Goal: Information Seeking & Learning: Learn about a topic

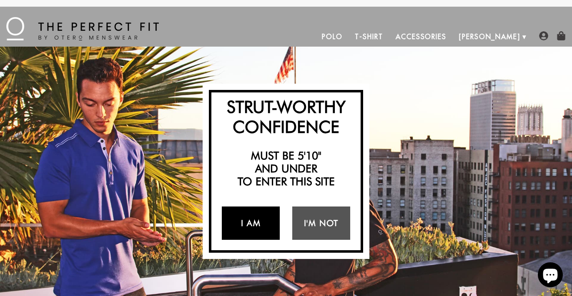
click at [244, 227] on link "I Am" at bounding box center [251, 223] width 58 height 33
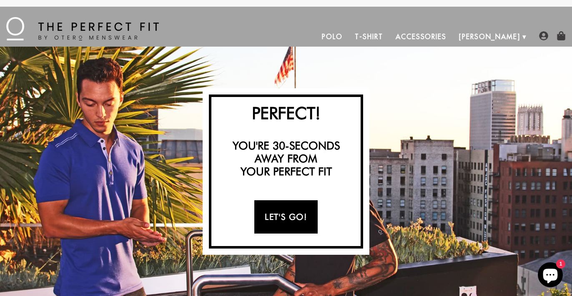
click at [264, 221] on link "Let's Go!" at bounding box center [285, 216] width 63 height 33
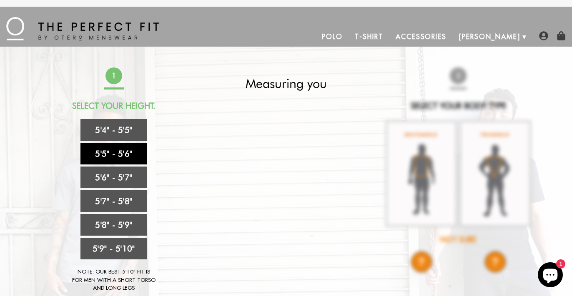
click at [132, 150] on link "5'5" - 5'6"" at bounding box center [113, 154] width 67 height 22
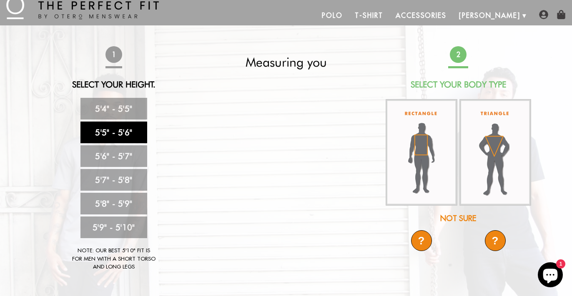
scroll to position [20, 0]
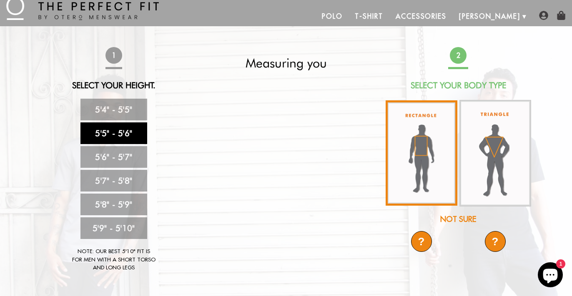
click at [419, 152] on img at bounding box center [421, 152] width 72 height 105
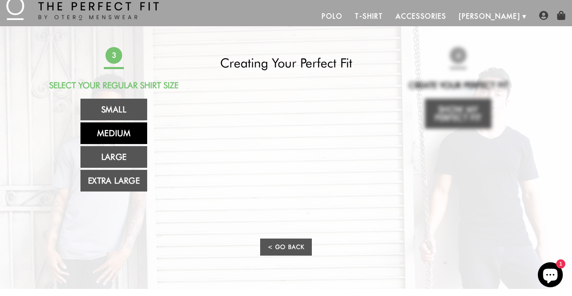
click at [125, 137] on link "Medium" at bounding box center [113, 133] width 67 height 22
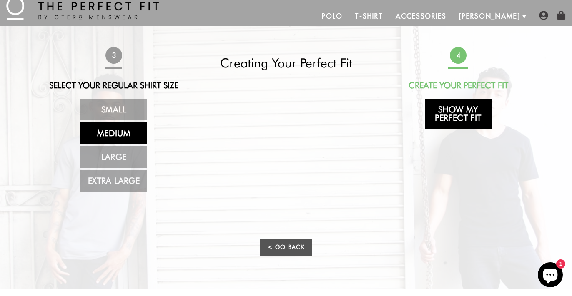
click at [460, 117] on link "Show My Perfect Fit" at bounding box center [457, 114] width 67 height 30
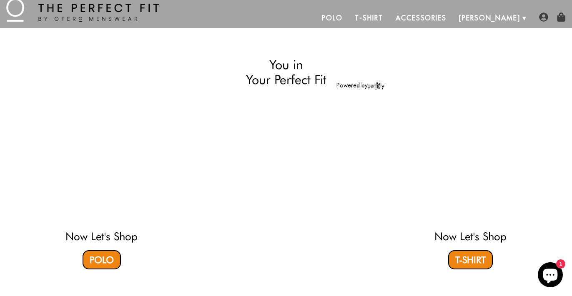
select select "55-56"
select select "M"
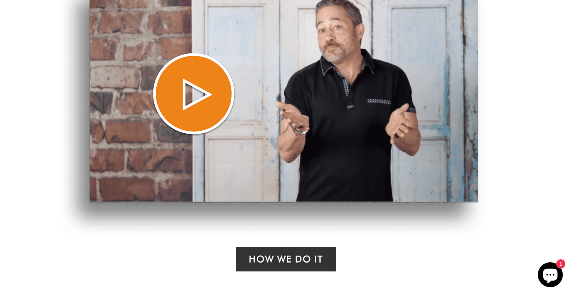
scroll to position [568, 0]
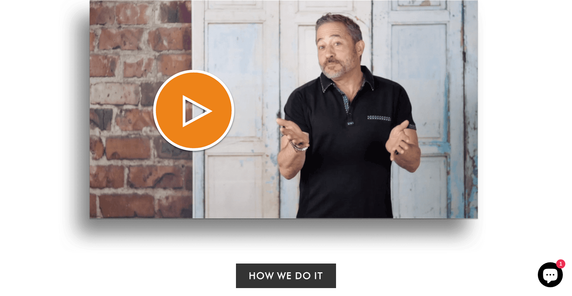
click at [204, 114] on img at bounding box center [272, 124] width 427 height 257
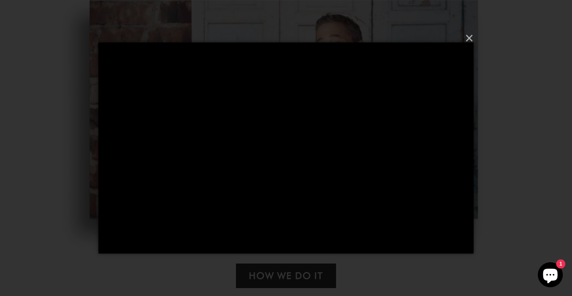
scroll to position [20, 0]
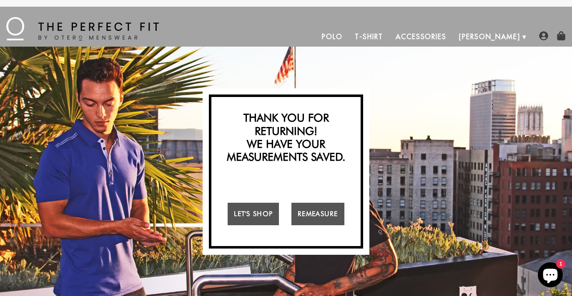
scroll to position [1, 0]
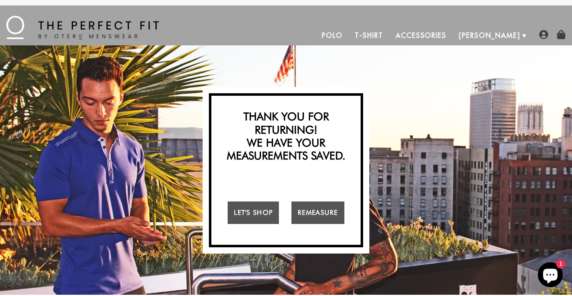
click at [389, 35] on link "T-Shirt" at bounding box center [368, 35] width 40 height 20
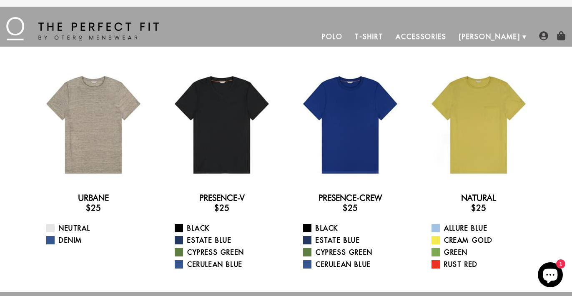
click at [442, 34] on link "Accessories" at bounding box center [420, 37] width 63 height 20
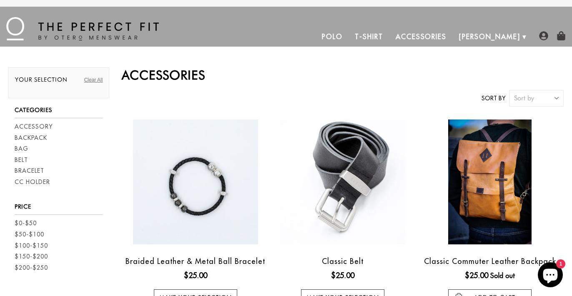
click at [349, 34] on link "Polo" at bounding box center [331, 37] width 33 height 20
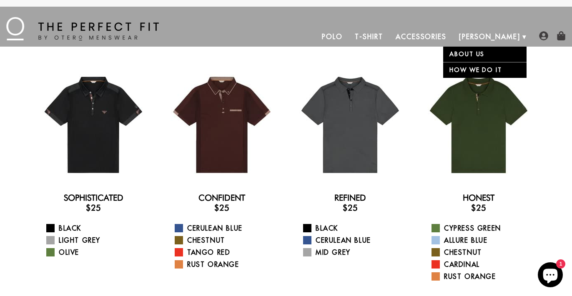
click at [520, 39] on link "[PERSON_NAME]" at bounding box center [489, 37] width 74 height 20
